Goal: Task Accomplishment & Management: Use online tool/utility

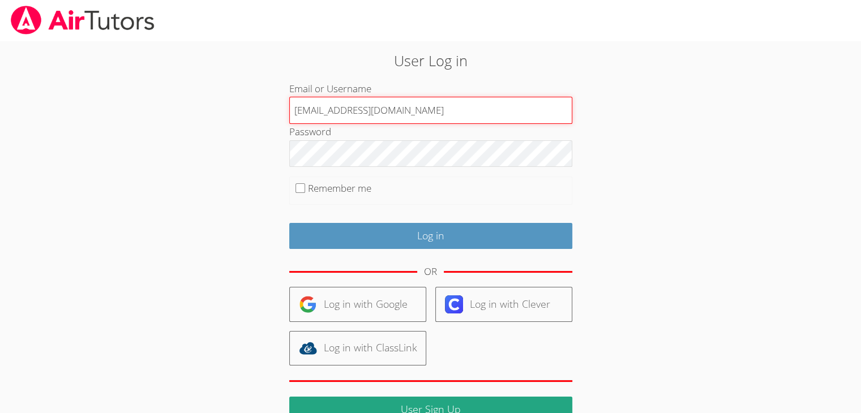
type input "[EMAIL_ADDRESS][DOMAIN_NAME]"
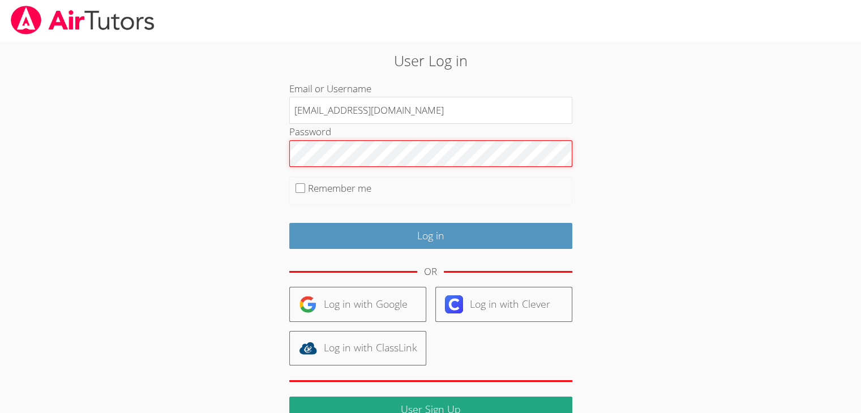
click at [289, 223] on input "Log in" at bounding box center [430, 236] width 283 height 27
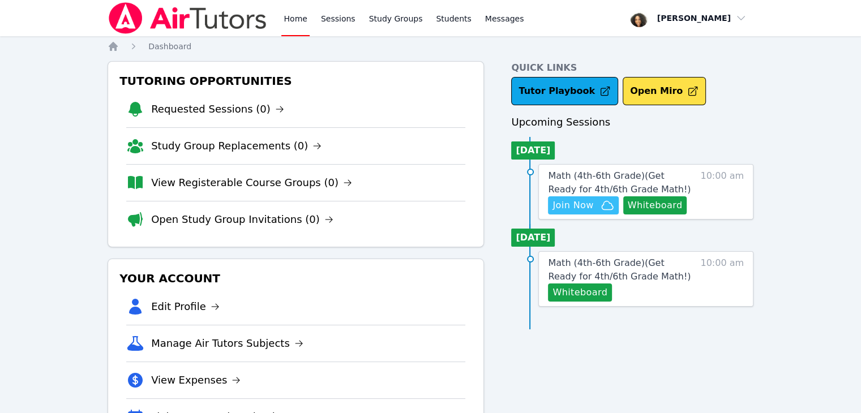
click at [562, 211] on span "Join Now" at bounding box center [573, 206] width 41 height 14
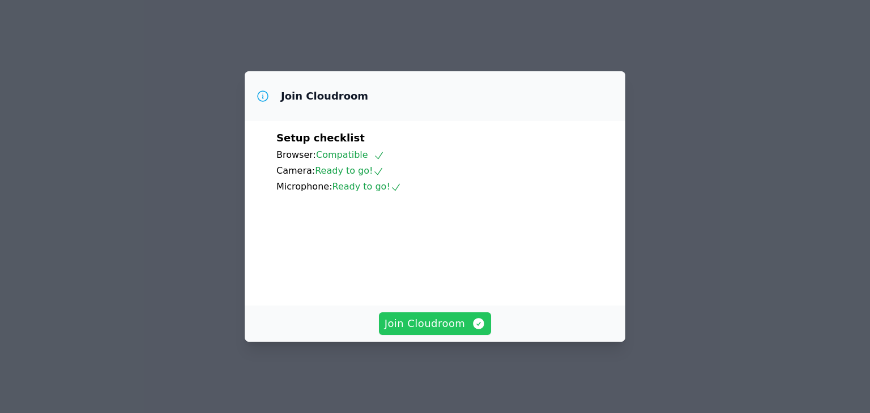
click at [435, 335] on button "Join Cloudroom" at bounding box center [435, 324] width 113 height 23
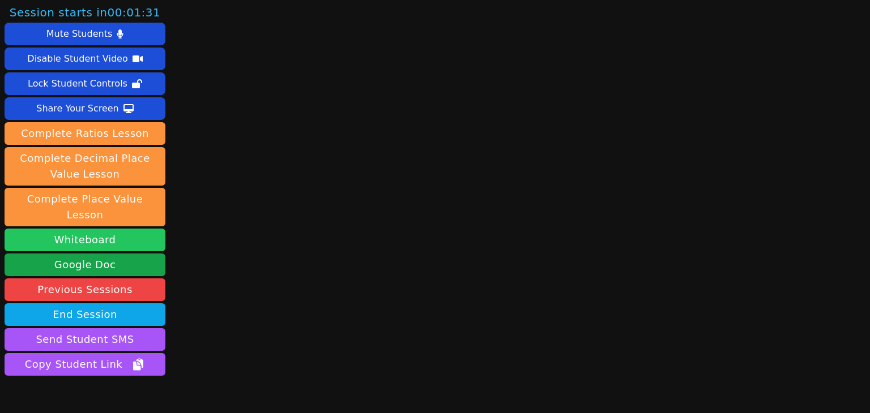
click at [122, 229] on button "Whiteboard" at bounding box center [85, 240] width 161 height 23
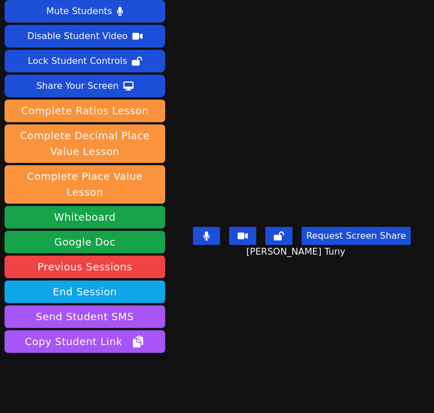
scroll to position [44, 0]
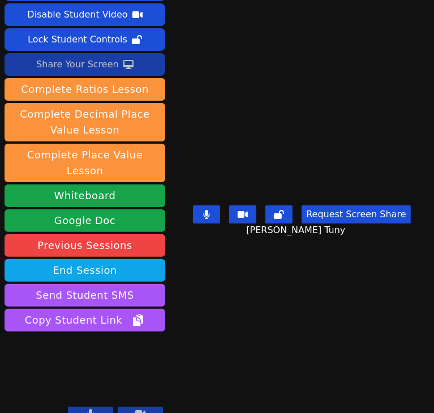
click at [45, 66] on div "Share Your Screen" at bounding box center [77, 64] width 83 height 18
click at [60, 53] on button "Share Your Screen" at bounding box center [85, 64] width 161 height 23
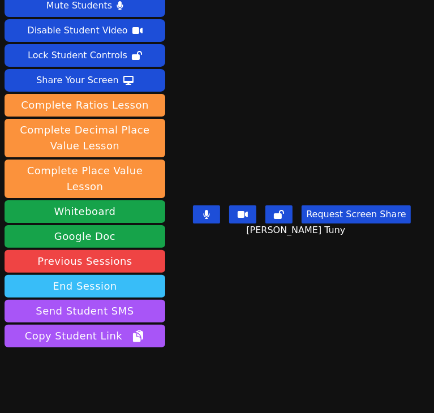
click at [120, 275] on button "End Session" at bounding box center [85, 286] width 161 height 23
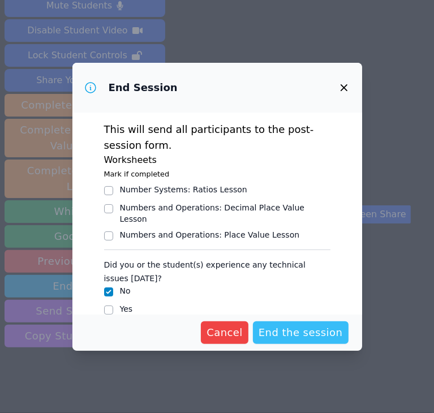
click at [293, 332] on span "End the session" at bounding box center [301, 333] width 84 height 16
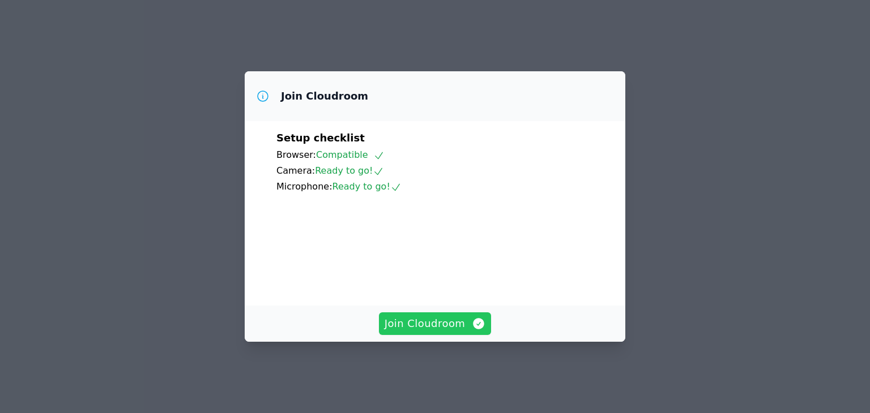
click at [440, 330] on span "Join Cloudroom" at bounding box center [434, 324] width 101 height 16
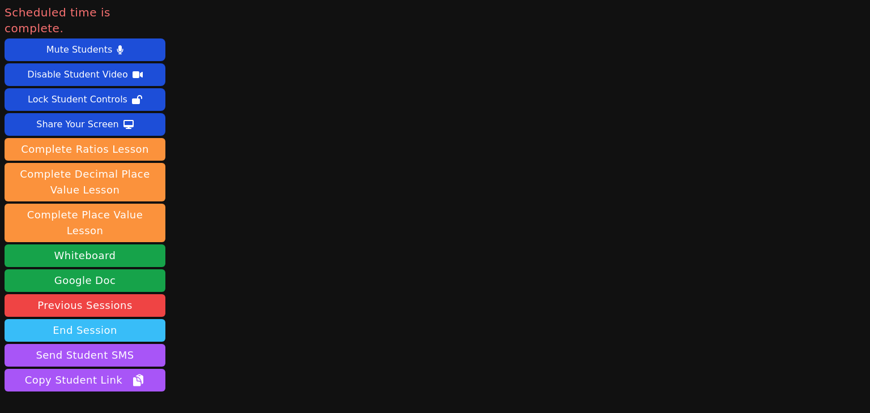
click at [133, 319] on button "End Session" at bounding box center [85, 330] width 161 height 23
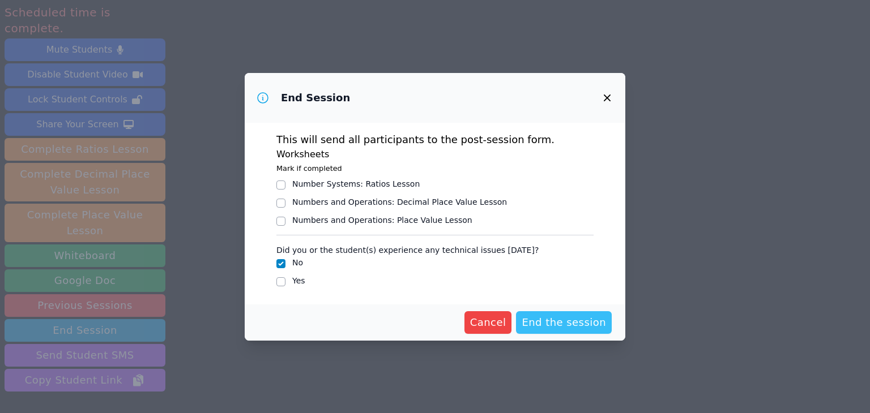
click at [553, 320] on span "End the session" at bounding box center [563, 323] width 84 height 16
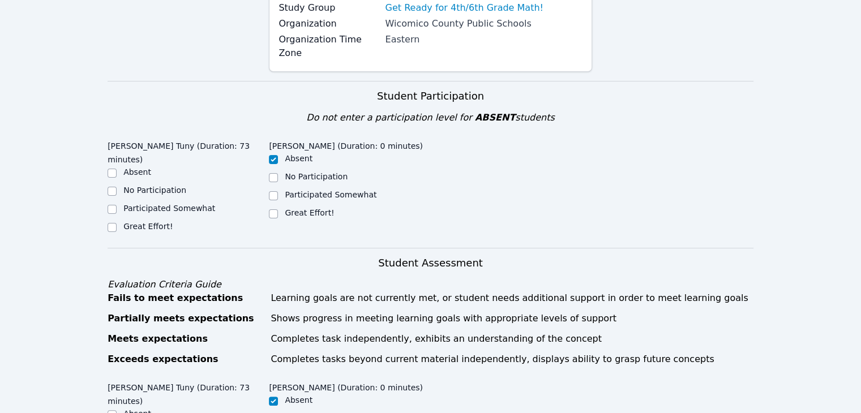
scroll to position [176, 0]
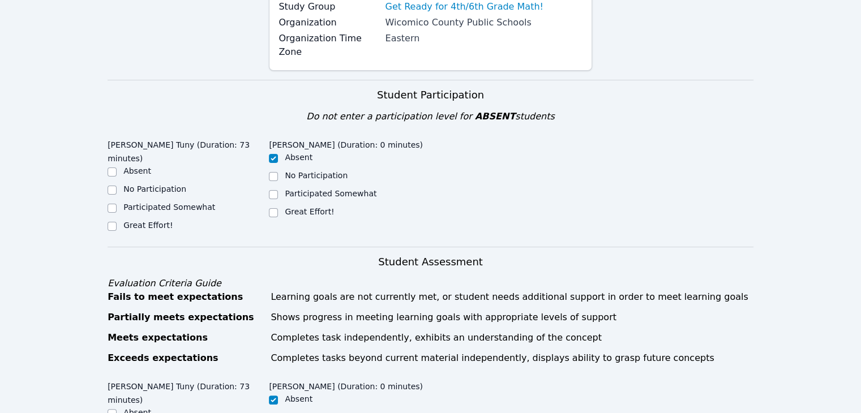
click at [166, 203] on label "Participated Somewhat" at bounding box center [169, 207] width 92 height 9
click at [117, 204] on input "Participated Somewhat" at bounding box center [112, 208] width 9 height 9
checkbox input "true"
click at [276, 208] on input "Great Effort!" at bounding box center [273, 212] width 9 height 9
checkbox input "true"
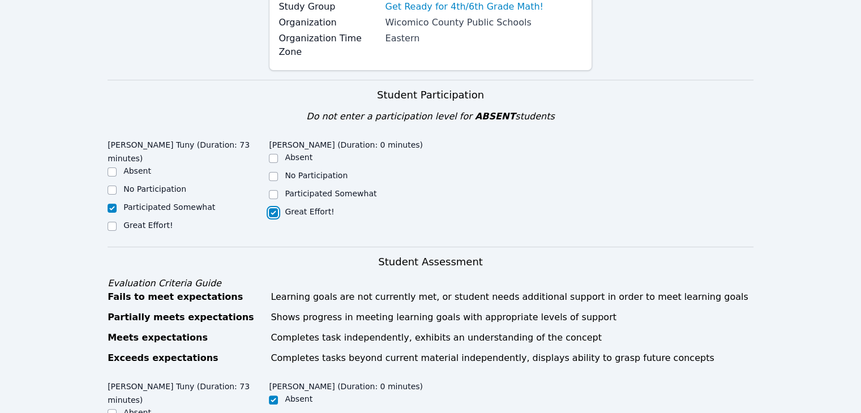
checkbox input "false"
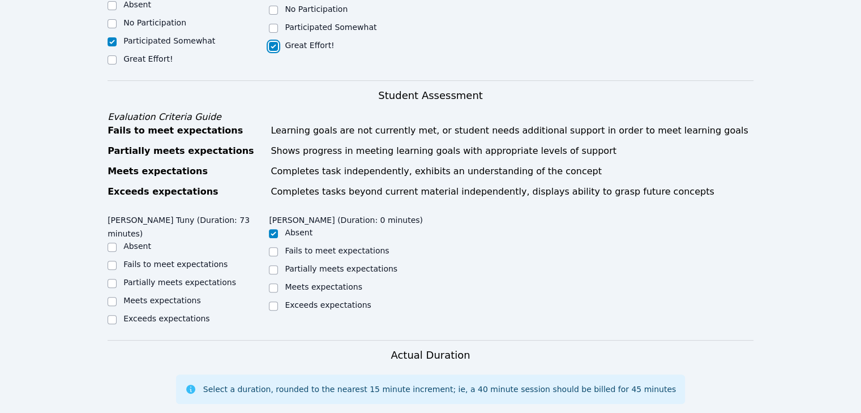
scroll to position [343, 0]
click at [315, 281] on label "Meets expectations" at bounding box center [324, 285] width 78 height 9
click at [278, 283] on input "Meets expectations" at bounding box center [273, 287] width 9 height 9
checkbox input "true"
checkbox input "false"
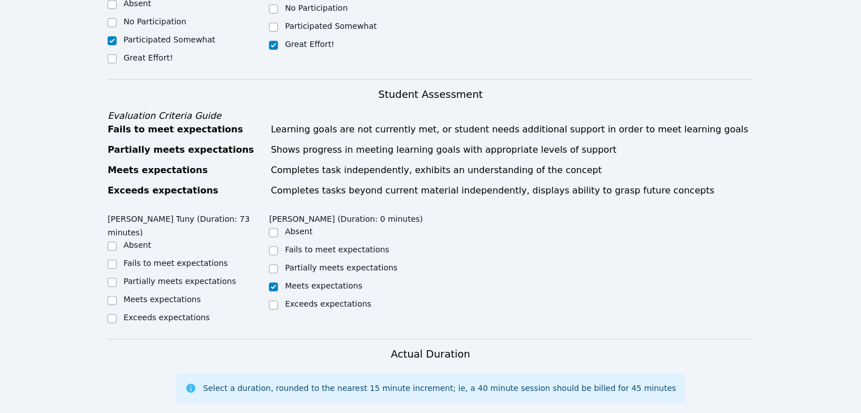
click at [192, 277] on label "Partially meets expectations" at bounding box center [179, 281] width 113 height 9
click at [117, 278] on input "Partially meets expectations" at bounding box center [112, 282] width 9 height 9
checkbox input "true"
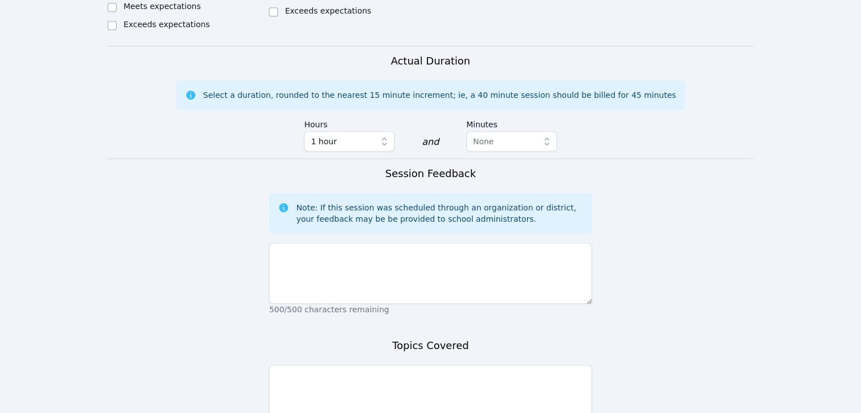
scroll to position [641, 0]
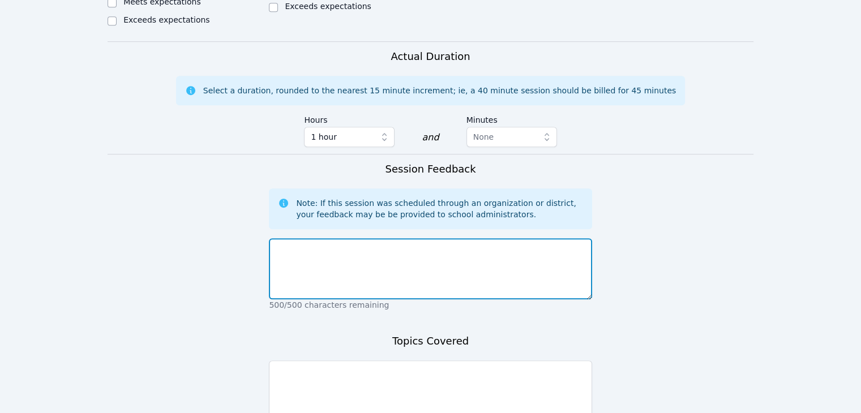
click at [307, 238] on textarea at bounding box center [430, 268] width 323 height 61
type textarea "Marie did a great job today. Jean was a bit distracted."
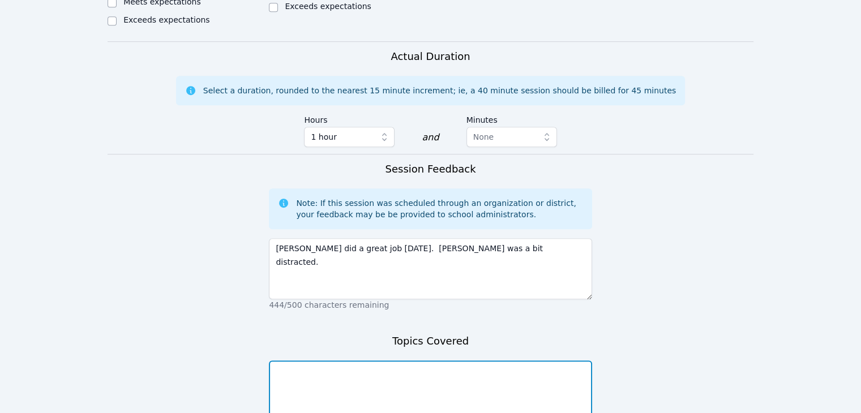
click at [297, 361] on textarea at bounding box center [430, 391] width 323 height 61
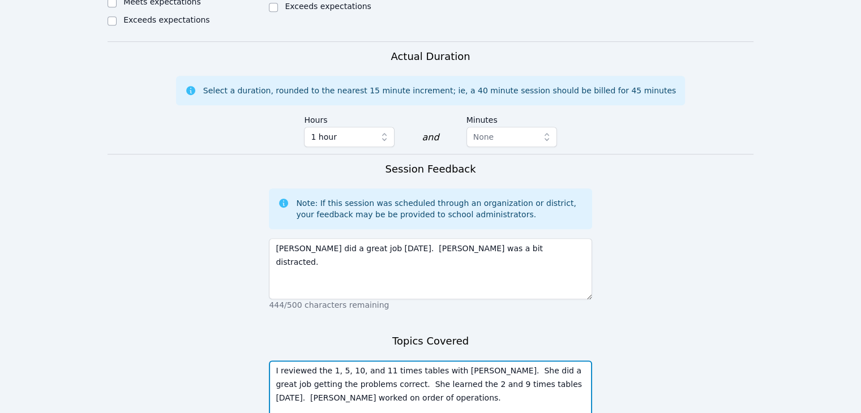
scroll to position [713, 0]
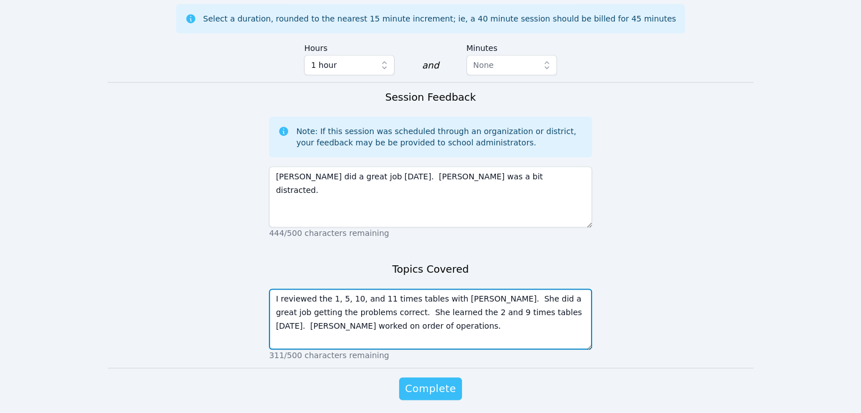
type textarea "I reviewed the 1, 5, 10, and 11 times tables with Marie. She did a great job ge…"
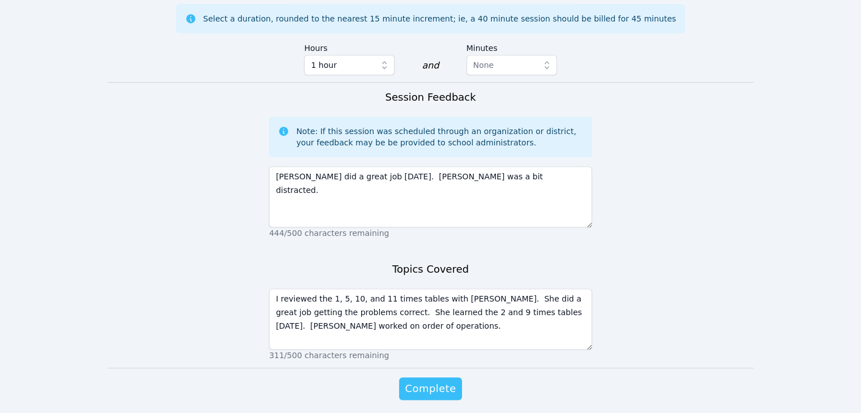
click at [431, 381] on span "Complete" at bounding box center [430, 389] width 51 height 16
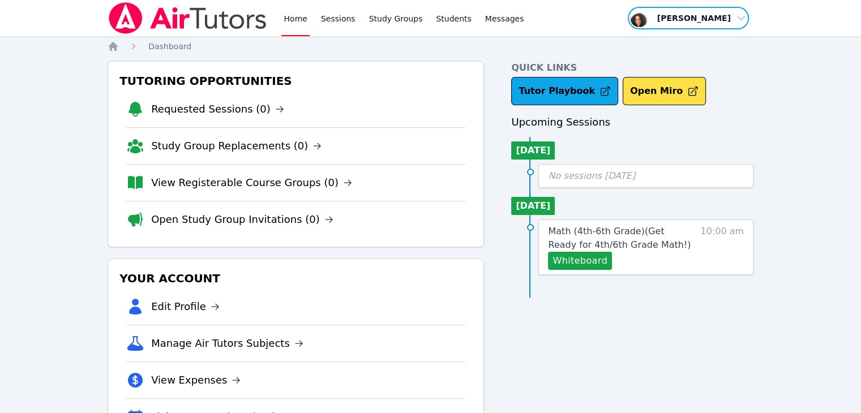
click at [700, 25] on span "button" at bounding box center [688, 18] width 123 height 25
click at [676, 66] on button "Logout" at bounding box center [692, 64] width 109 height 20
